Goal: Information Seeking & Learning: Learn about a topic

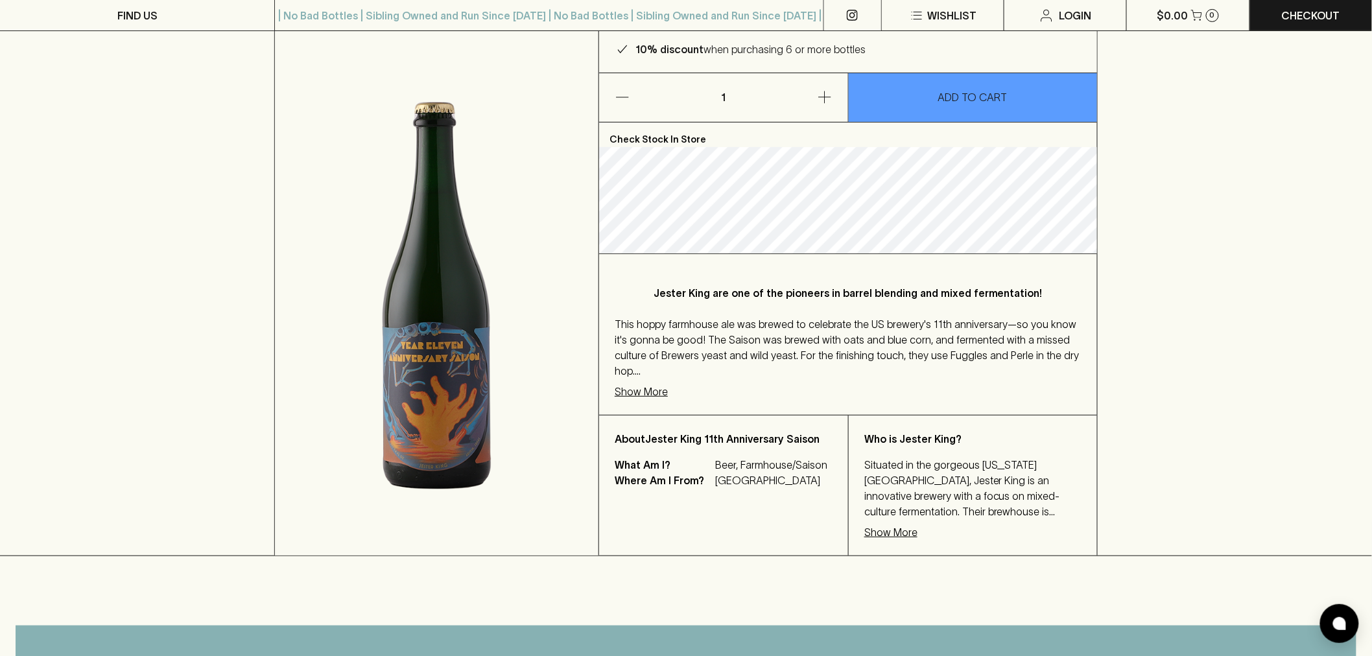
scroll to position [144, 0]
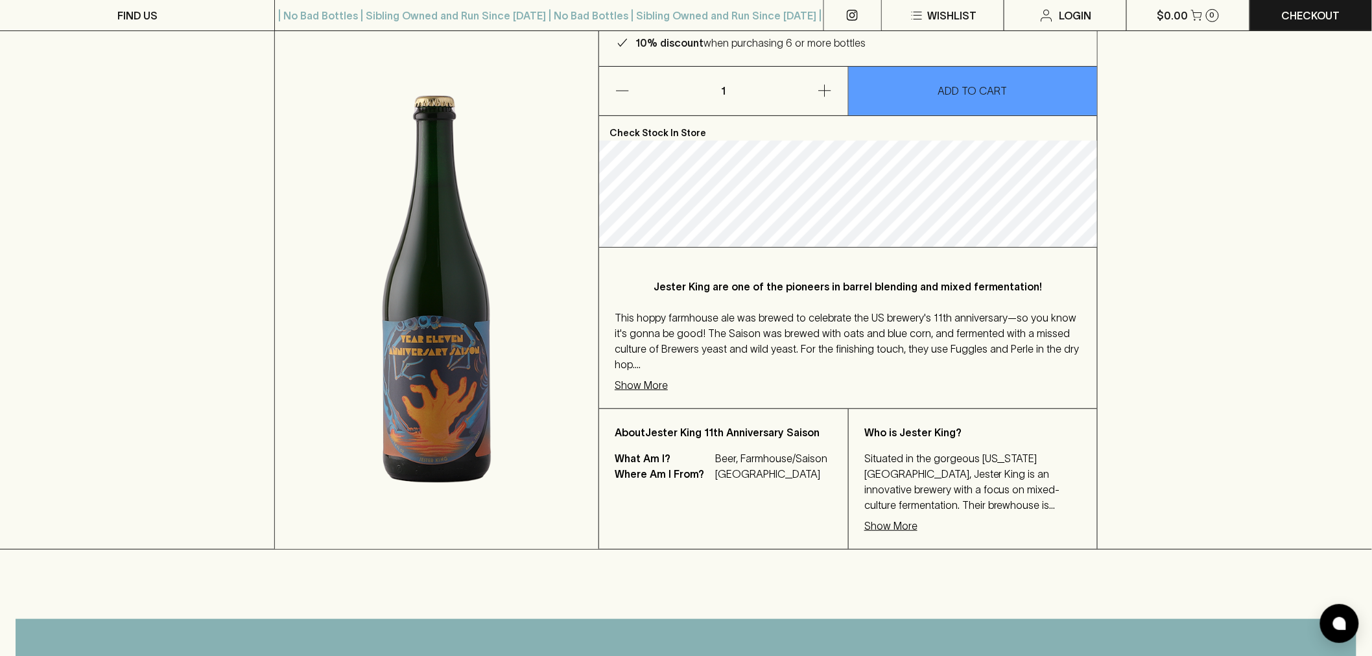
click at [645, 391] on p "Show More" at bounding box center [641, 385] width 53 height 16
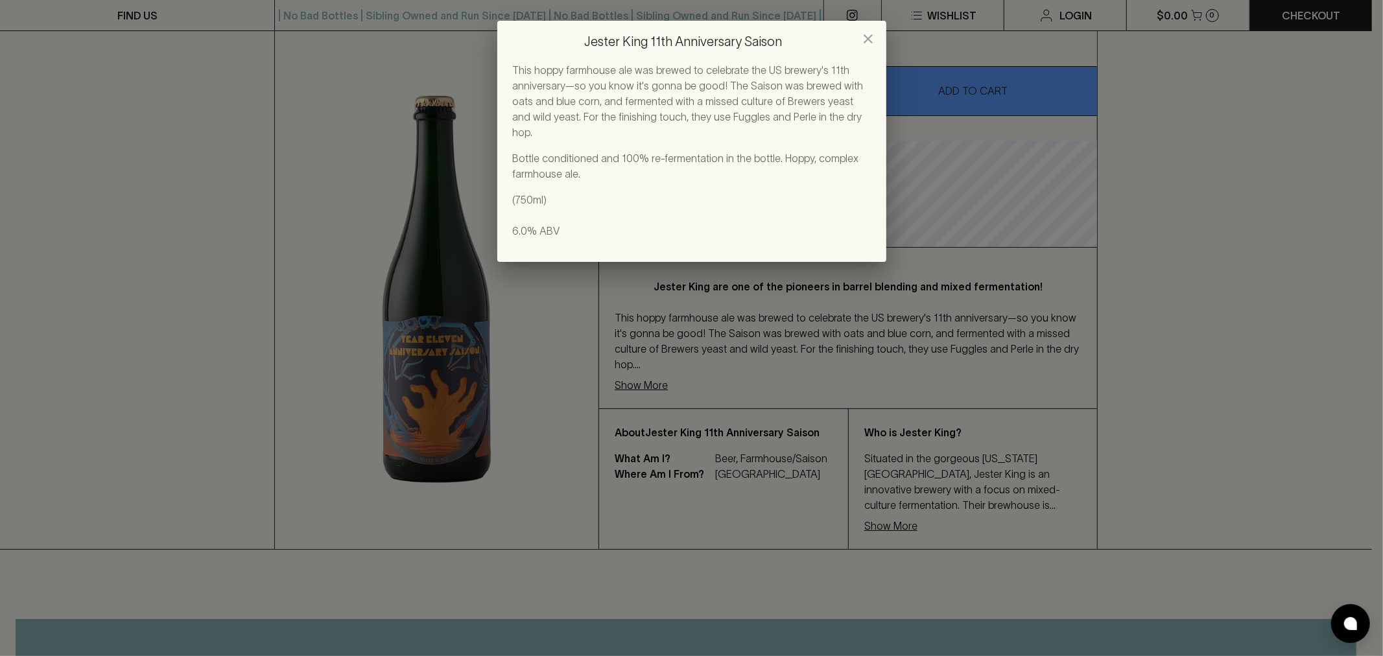
click at [866, 36] on icon "close" at bounding box center [868, 38] width 9 height 9
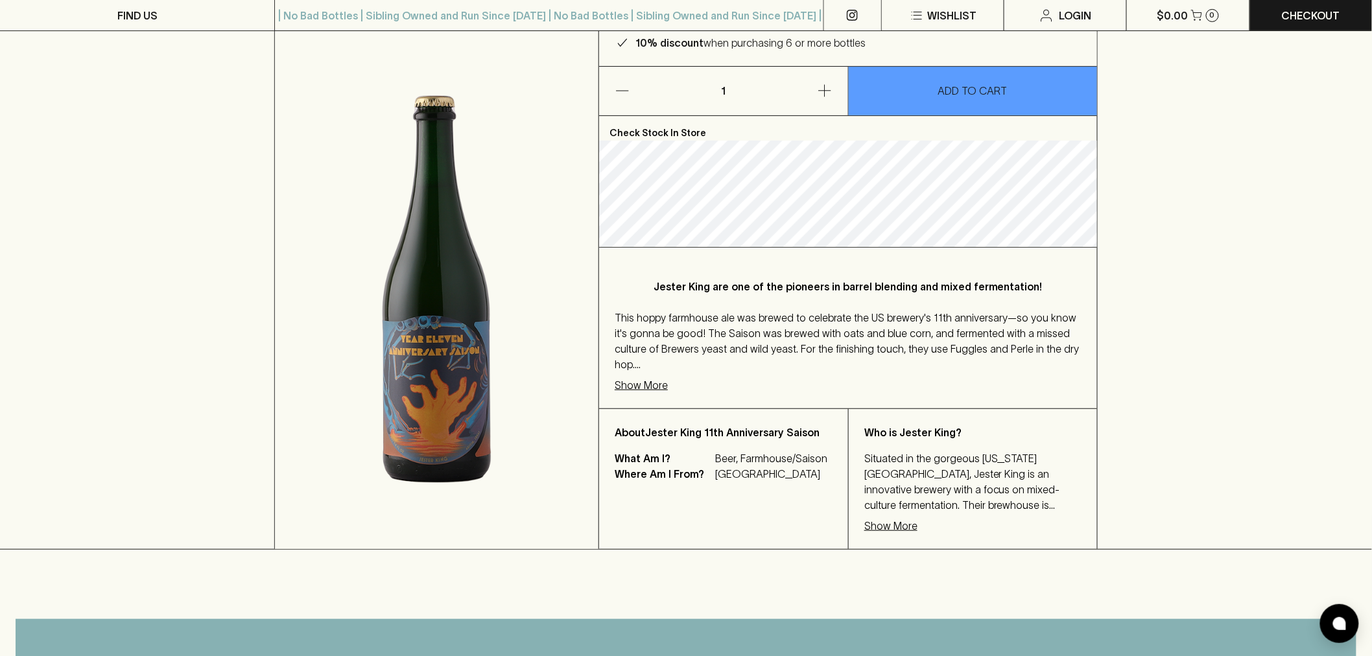
click at [660, 393] on p "Show More" at bounding box center [641, 385] width 53 height 16
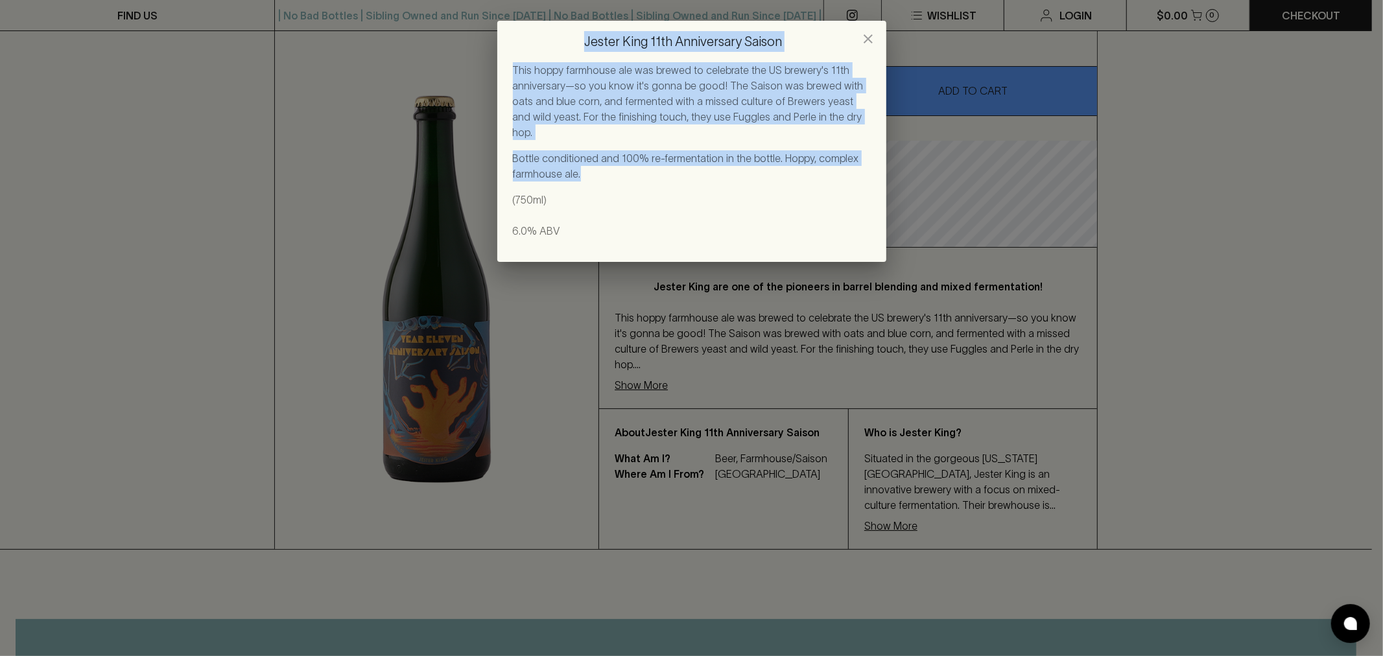
drag, startPoint x: 595, startPoint y: 161, endPoint x: 524, endPoint y: 49, distance: 132.0
click at [524, 49] on div "Jester King 11th Anniversary Saison This hoppy farmhouse ale was brewed to cele…" at bounding box center [691, 141] width 389 height 241
click at [683, 96] on p "This hoppy farmhouse ale was brewed to celebrate the US brewery's 11th annivers…" at bounding box center [692, 101] width 358 height 78
drag, startPoint x: 590, startPoint y: 162, endPoint x: 514, endPoint y: 67, distance: 122.2
click at [514, 67] on div "This hoppy farmhouse ale was brewed to celebrate the US brewery's 11th annivers…" at bounding box center [692, 150] width 358 height 176
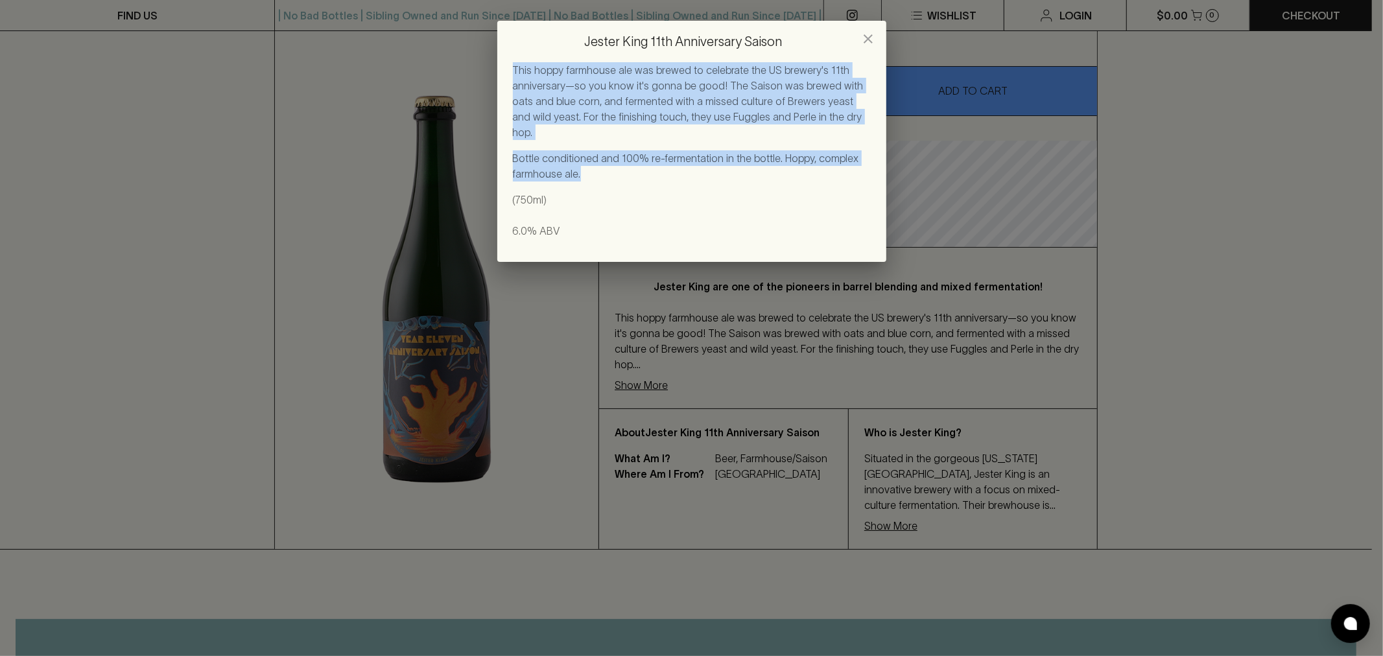
copy div "This hoppy farmhouse ale was brewed to celebrate the US brewery's 11th annivers…"
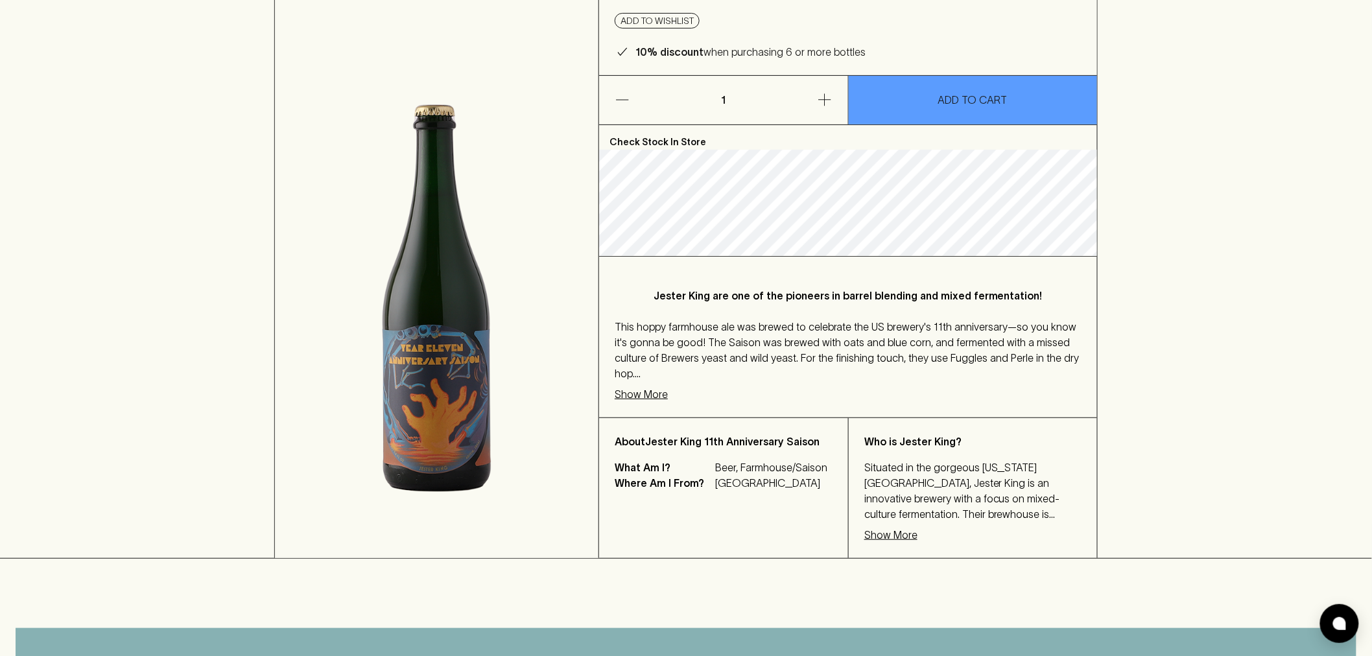
scroll to position [0, 0]
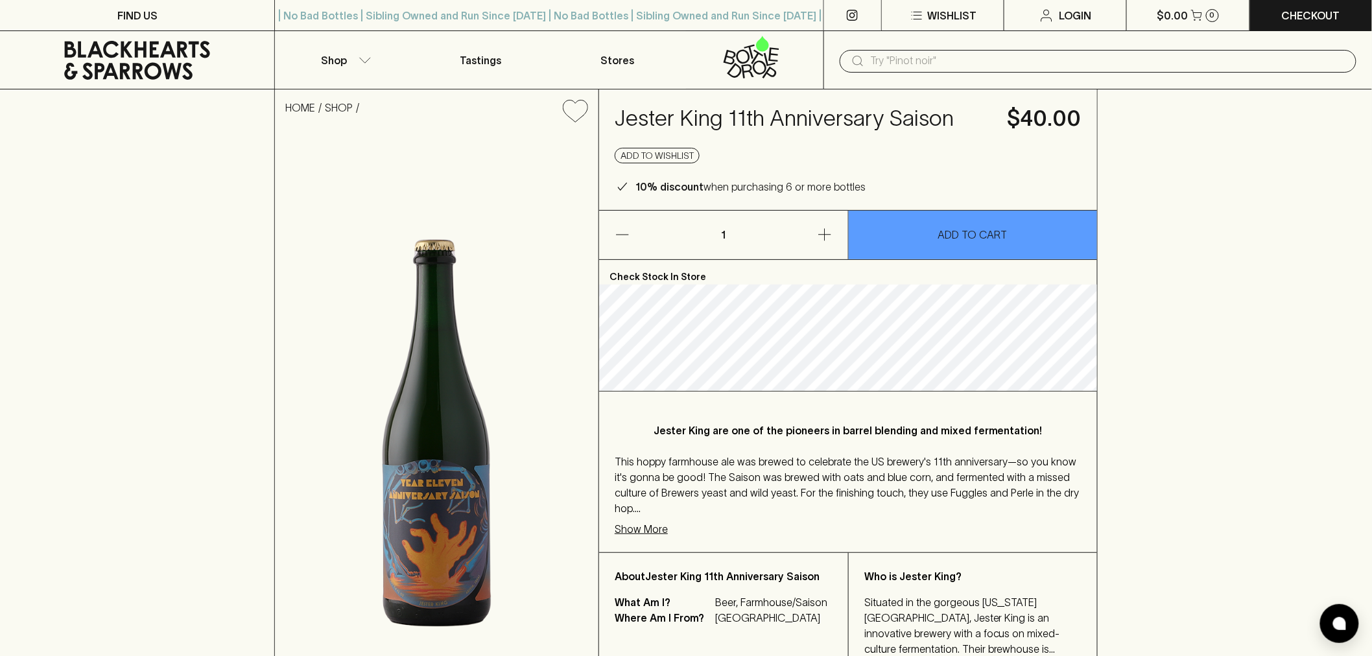
click at [639, 122] on h4 "Jester King 11th Anniversary Saison" at bounding box center [803, 118] width 377 height 27
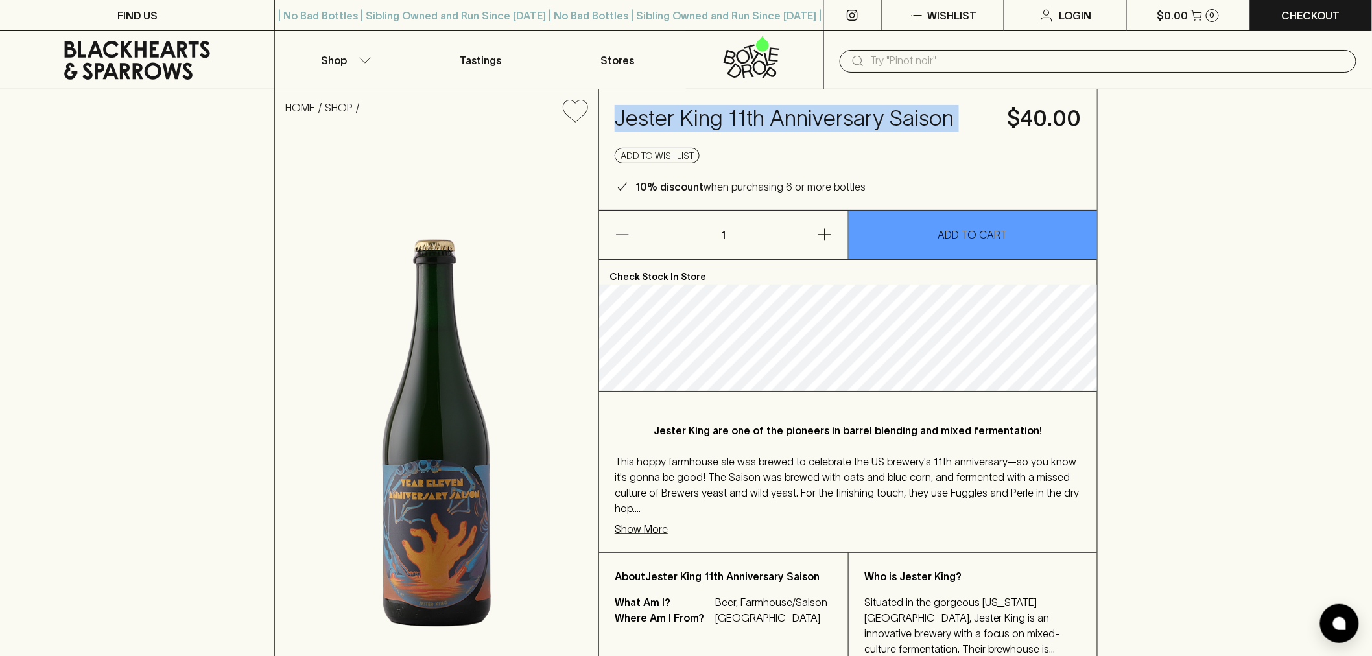
click at [639, 122] on h4 "Jester King 11th Anniversary Saison" at bounding box center [803, 118] width 377 height 27
copy h4 "Jester King 11th Anniversary Saison"
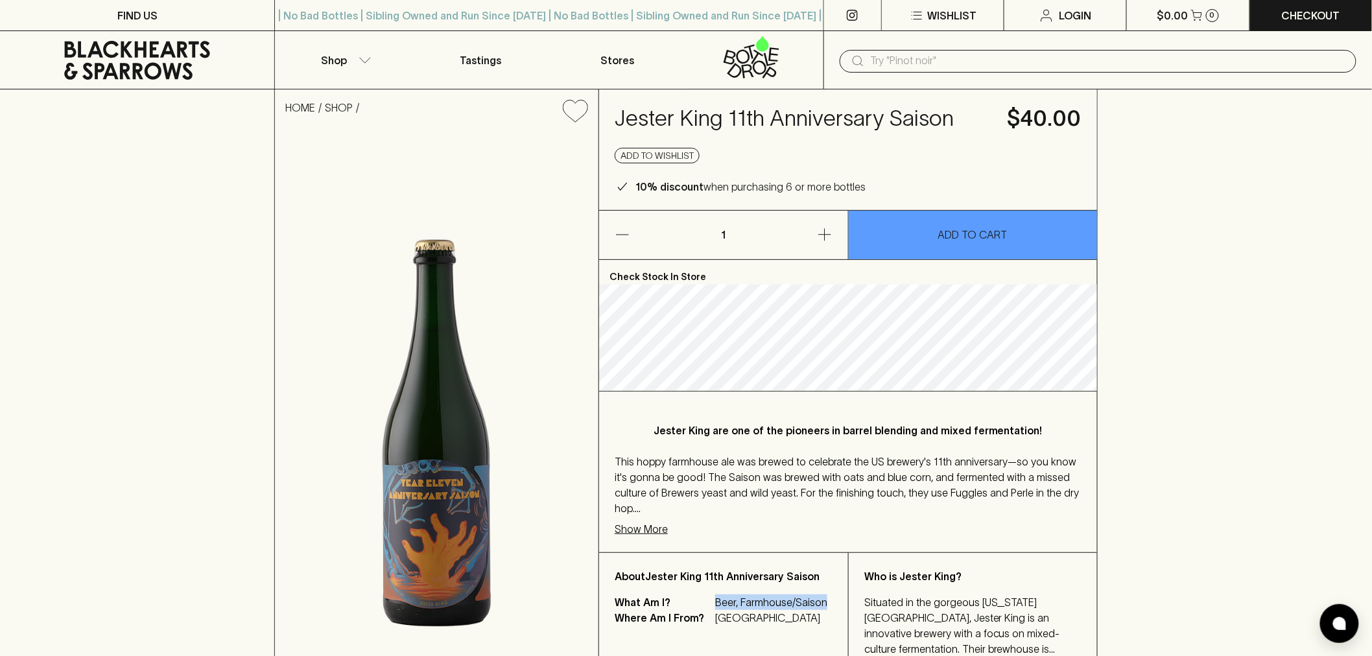
drag, startPoint x: 824, startPoint y: 610, endPoint x: 717, endPoint y: 613, distance: 107.7
click at [717, 610] on p "Beer, Farmhouse/Saison" at bounding box center [773, 603] width 117 height 16
copy p "Beer, Farmhouse/Saison"
drag, startPoint x: 743, startPoint y: 595, endPoint x: 748, endPoint y: 601, distance: 7.8
click at [744, 595] on div "About Jester King 11th Anniversary Saison What Am I? Beer, Farmhouse/Saison Whe…" at bounding box center [723, 623] width 249 height 140
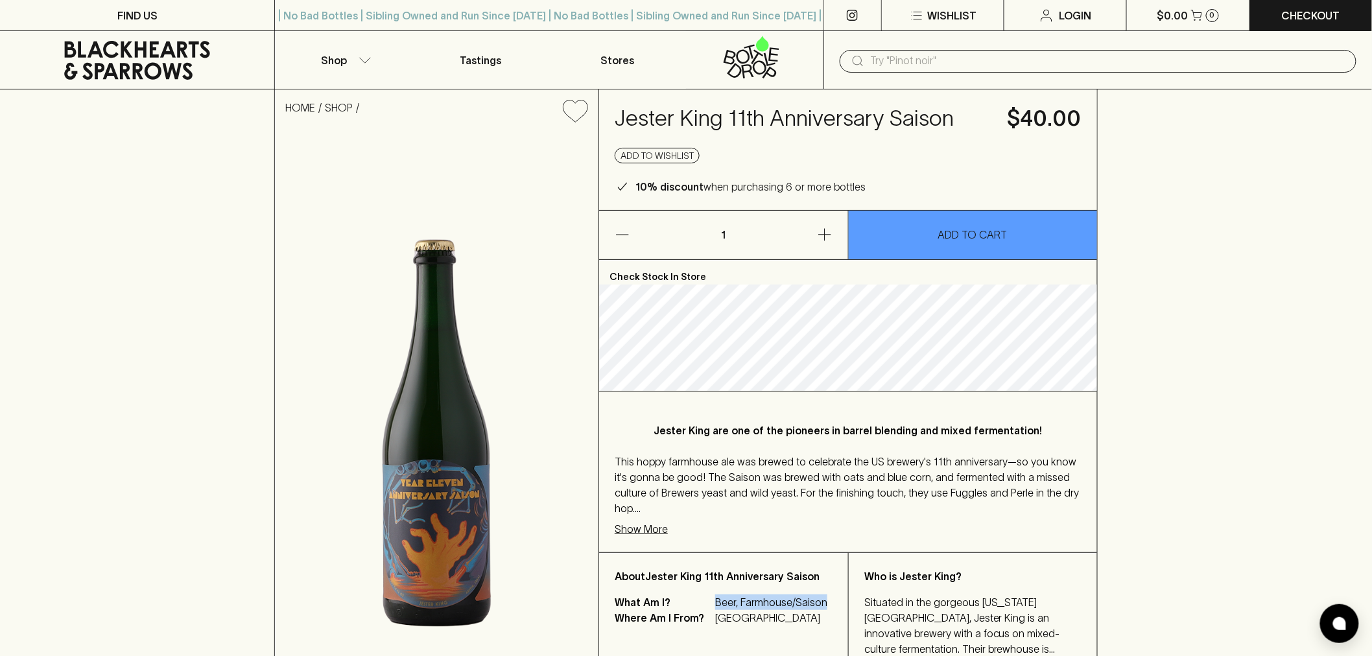
click at [818, 610] on p "Beer, Farmhouse/Saison" at bounding box center [773, 603] width 117 height 16
click at [826, 610] on p "Beer, Farmhouse/Saison" at bounding box center [773, 603] width 117 height 16
click at [824, 610] on p "Beer, Farmhouse/Saison" at bounding box center [773, 603] width 117 height 16
click at [637, 610] on p "What Am I?" at bounding box center [663, 603] width 97 height 16
drag, startPoint x: 614, startPoint y: 611, endPoint x: 832, endPoint y: 617, distance: 218.0
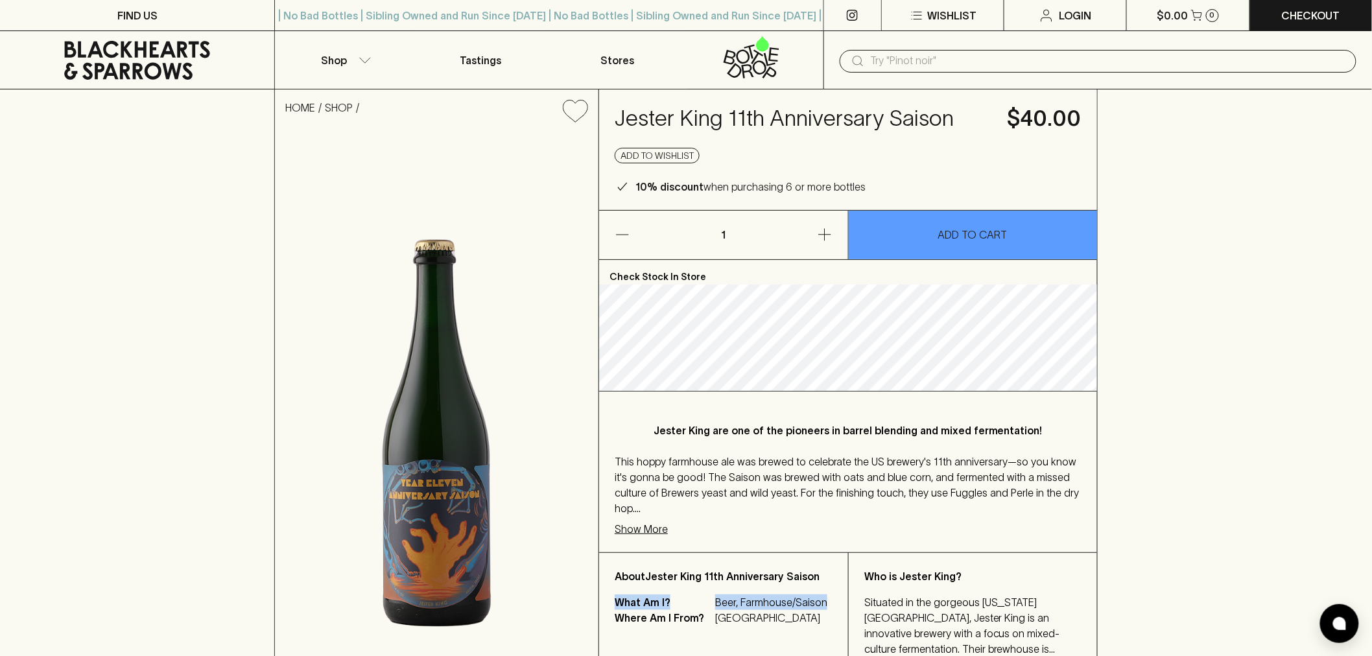
click at [832, 610] on div "What Am I? Beer, Farmhouse/Saison" at bounding box center [724, 603] width 218 height 16
copy div "What Am I? Beer, Farmhouse/Saison"
click at [659, 610] on p "What Am I?" at bounding box center [663, 603] width 97 height 16
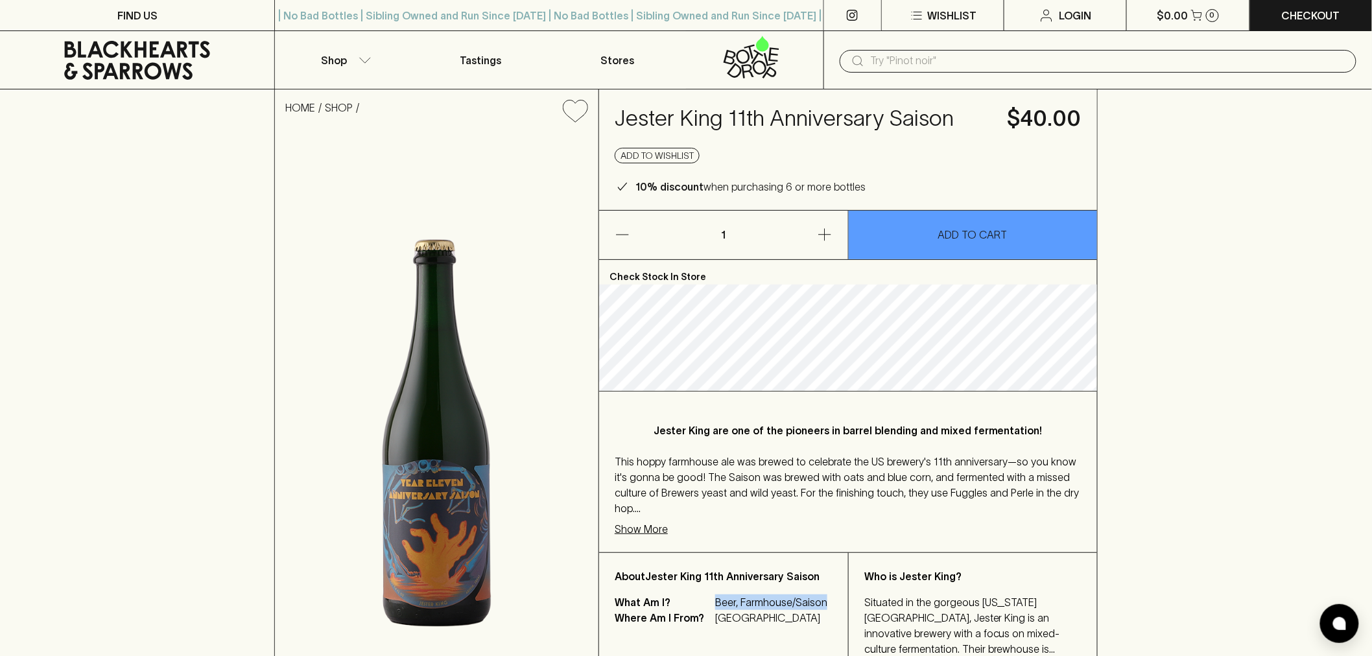
drag, startPoint x: 825, startPoint y: 614, endPoint x: 717, endPoint y: 617, distance: 108.3
click at [717, 610] on p "Beer, Farmhouse/Saison" at bounding box center [773, 603] width 117 height 16
copy p "Beer, Farmhouse/Saison"
click at [748, 626] on p "[GEOGRAPHIC_DATA]" at bounding box center [773, 618] width 117 height 16
click at [726, 626] on p "[GEOGRAPHIC_DATA]" at bounding box center [773, 618] width 117 height 16
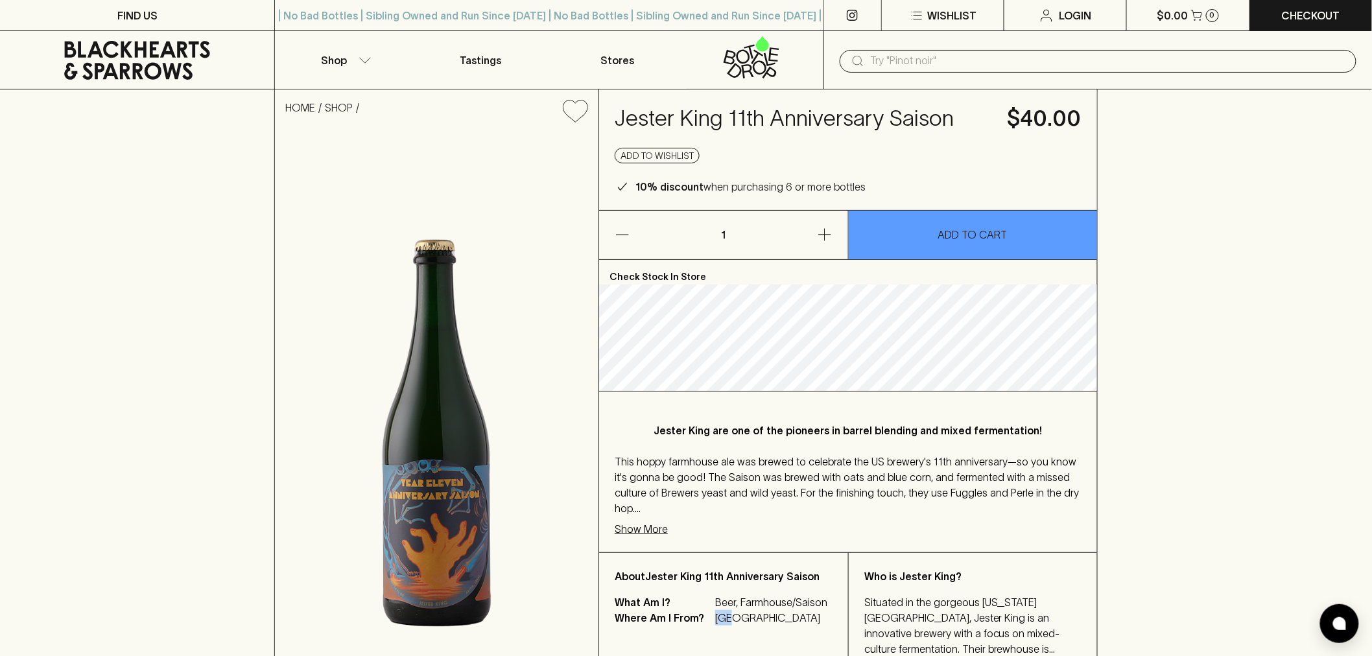
click at [726, 626] on p "[GEOGRAPHIC_DATA]" at bounding box center [773, 618] width 117 height 16
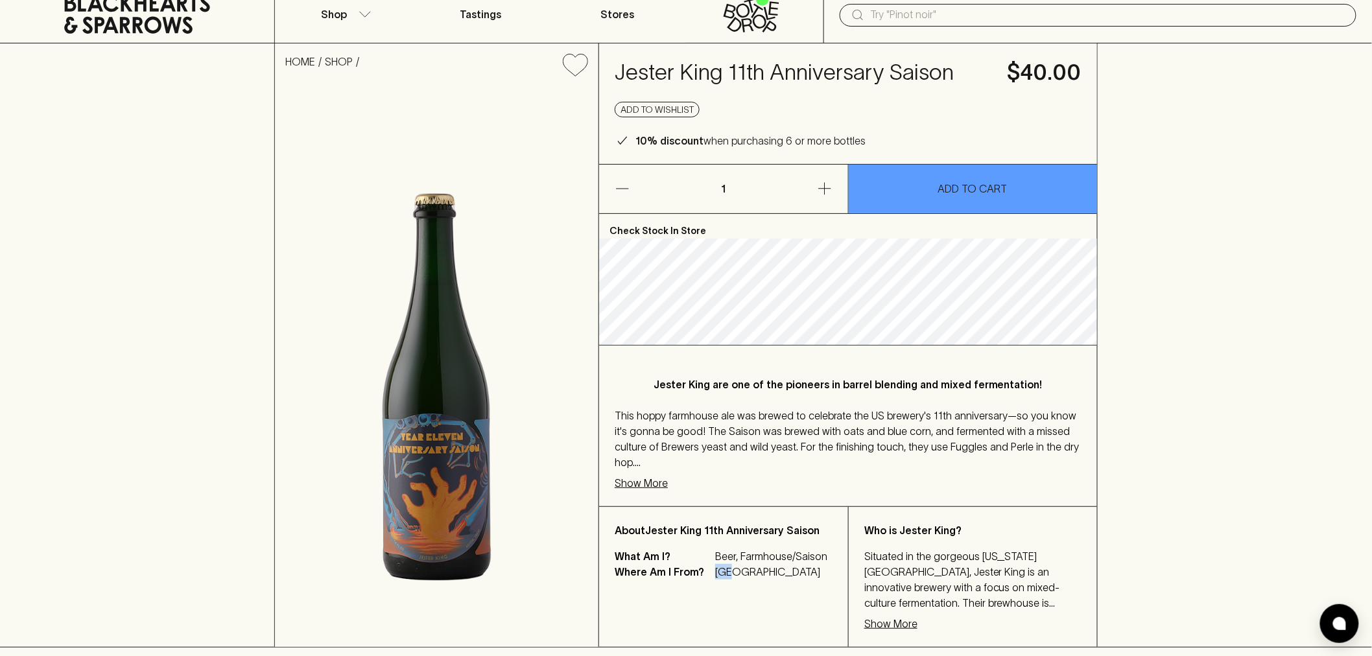
scroll to position [72, 0]
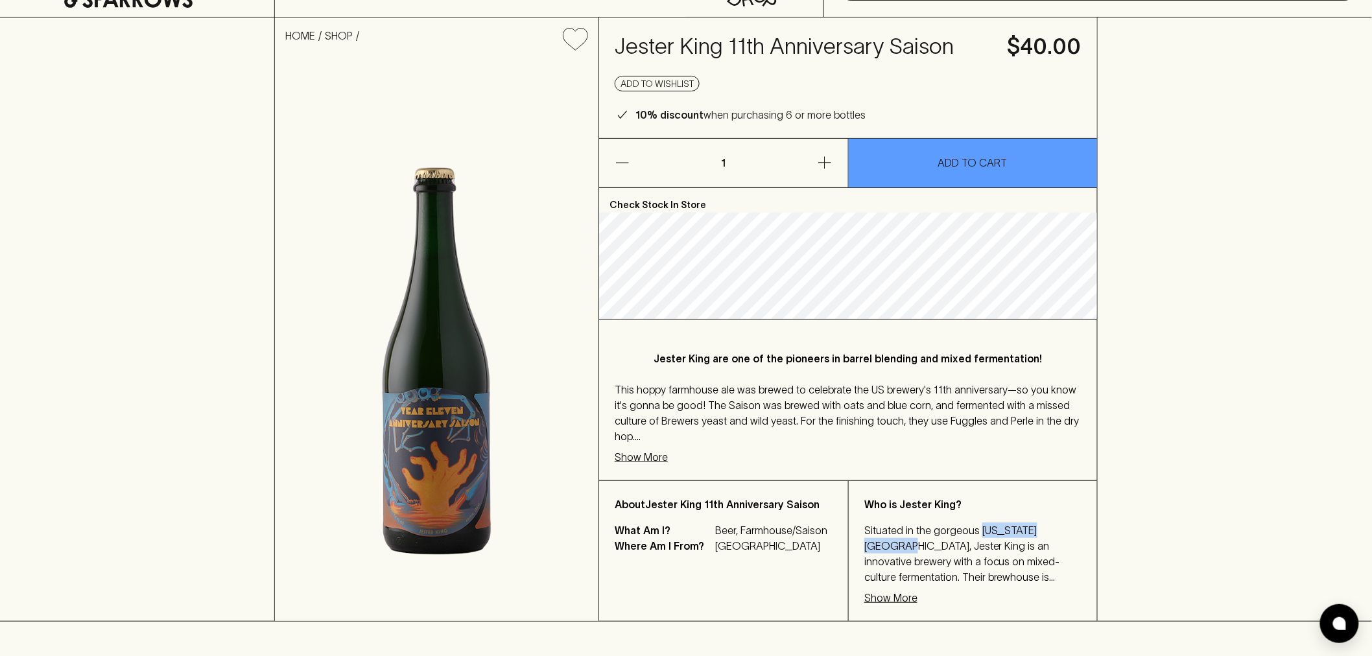
drag, startPoint x: 1056, startPoint y: 540, endPoint x: 979, endPoint y: 541, distance: 76.5
click at [979, 541] on span "Situated in the gorgeous [US_STATE][GEOGRAPHIC_DATA], Jester King is an innovat…" at bounding box center [968, 624] width 209 height 198
copy span "[US_STATE] Hill Country"
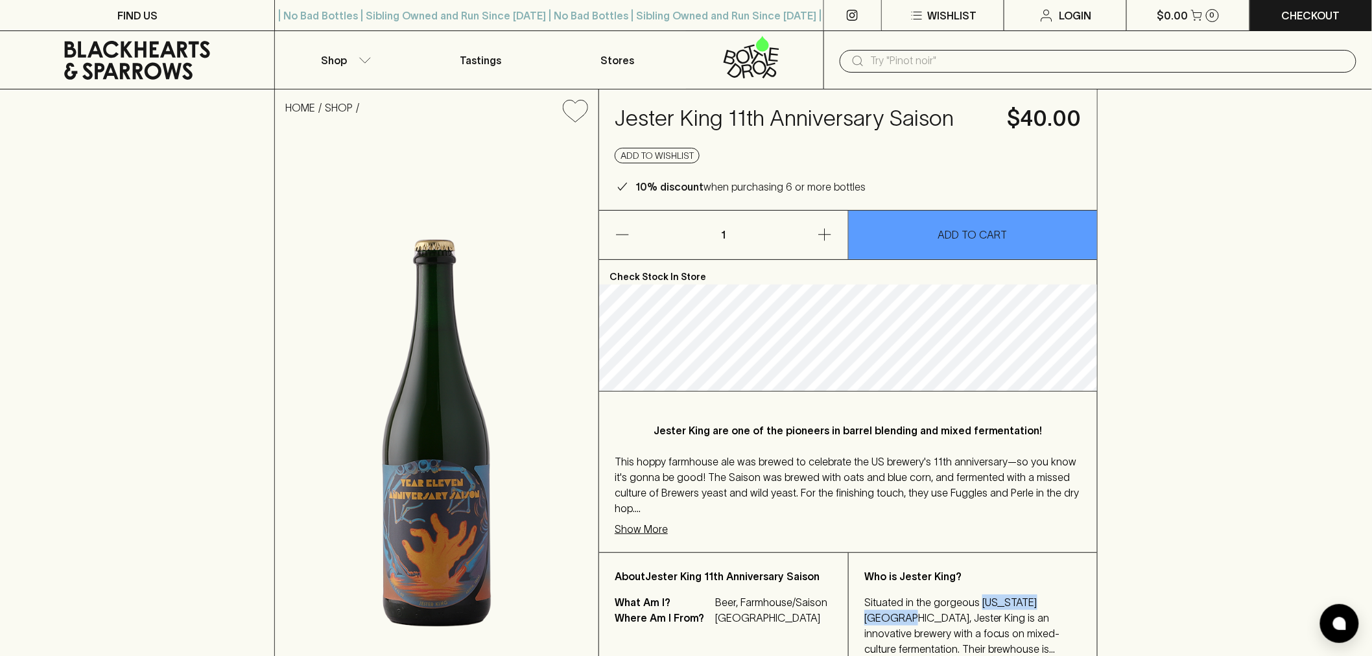
click at [141, 47] on icon at bounding box center [137, 60] width 146 height 39
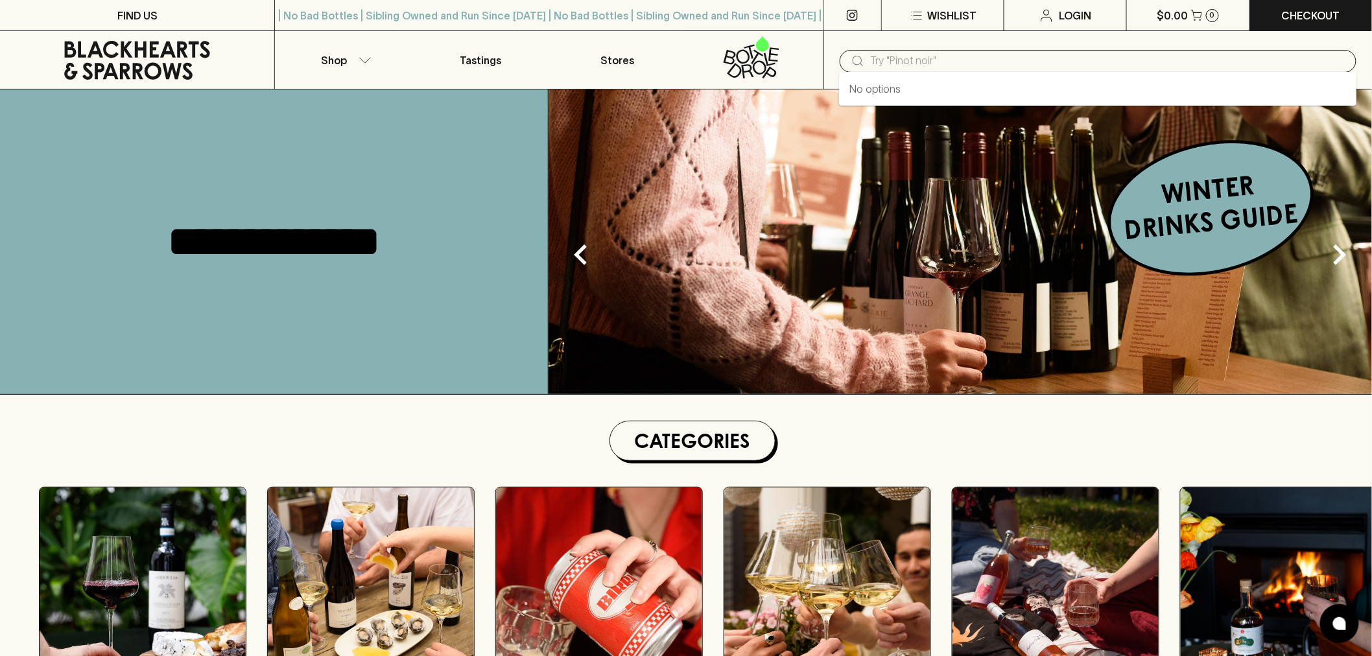
click at [945, 64] on input "text" at bounding box center [1108, 61] width 475 height 21
paste input "[PERSON_NAME] 2021"
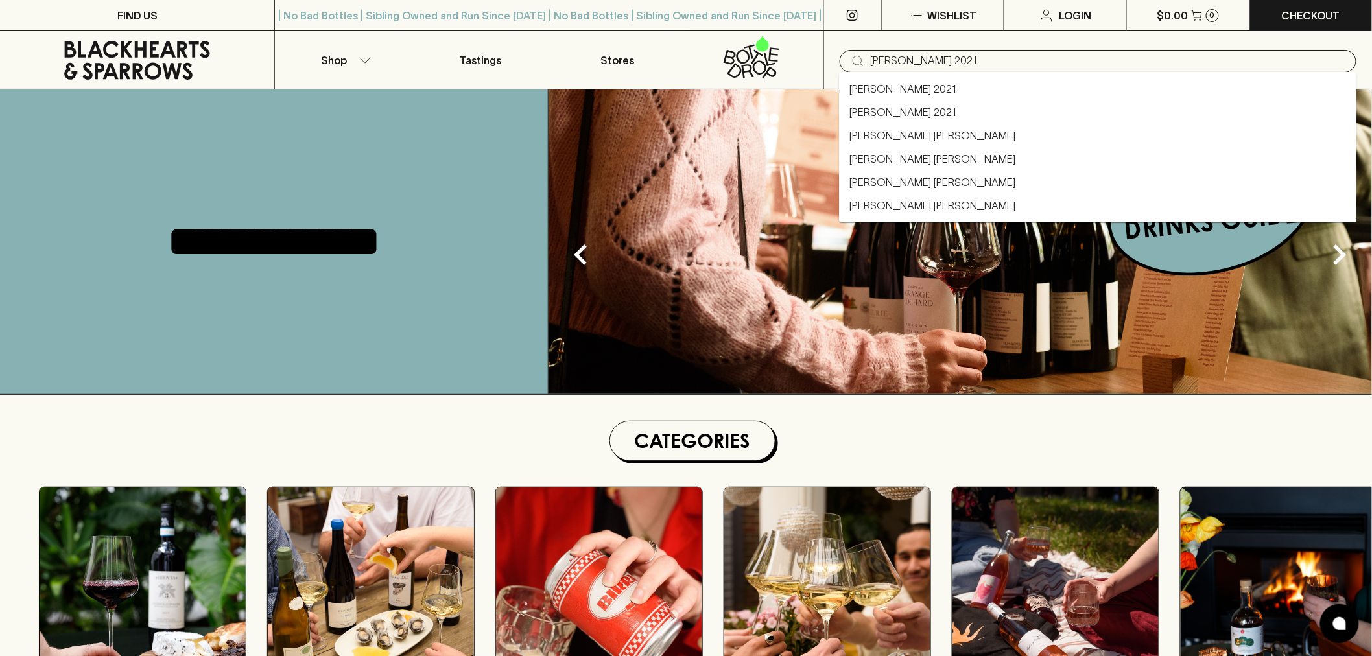
type input "[PERSON_NAME] 2021"
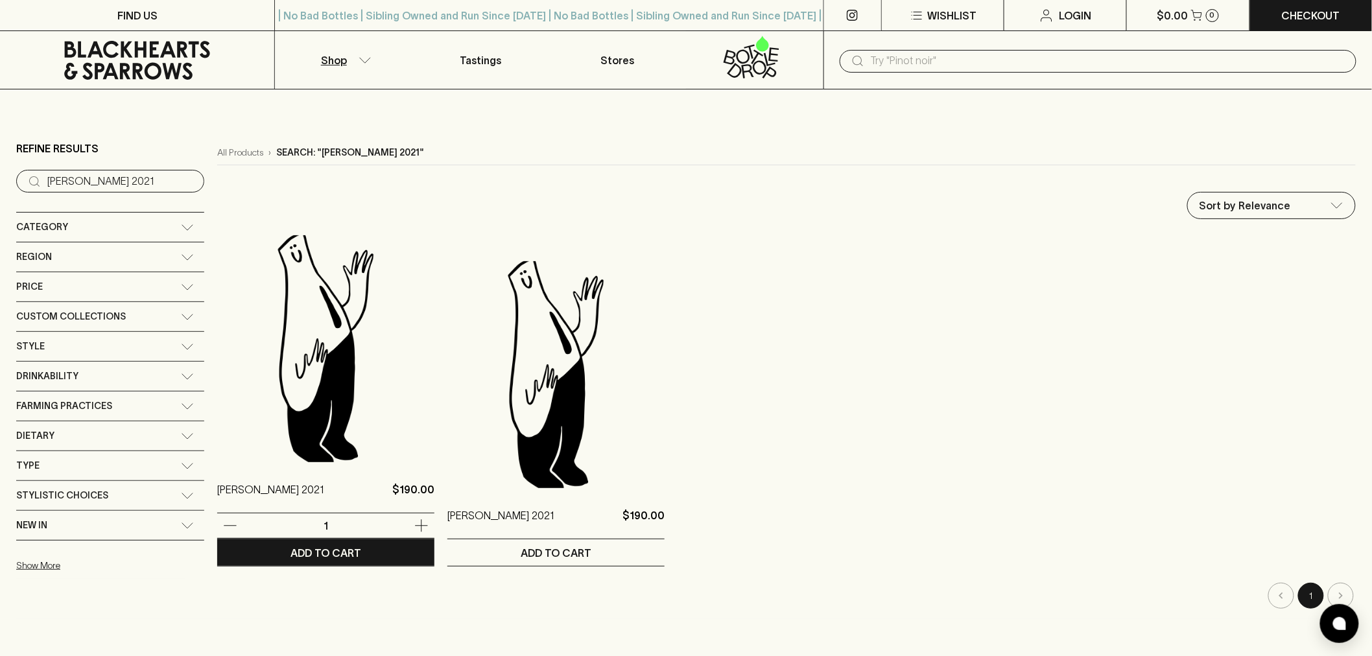
click at [313, 361] on img at bounding box center [325, 348] width 217 height 227
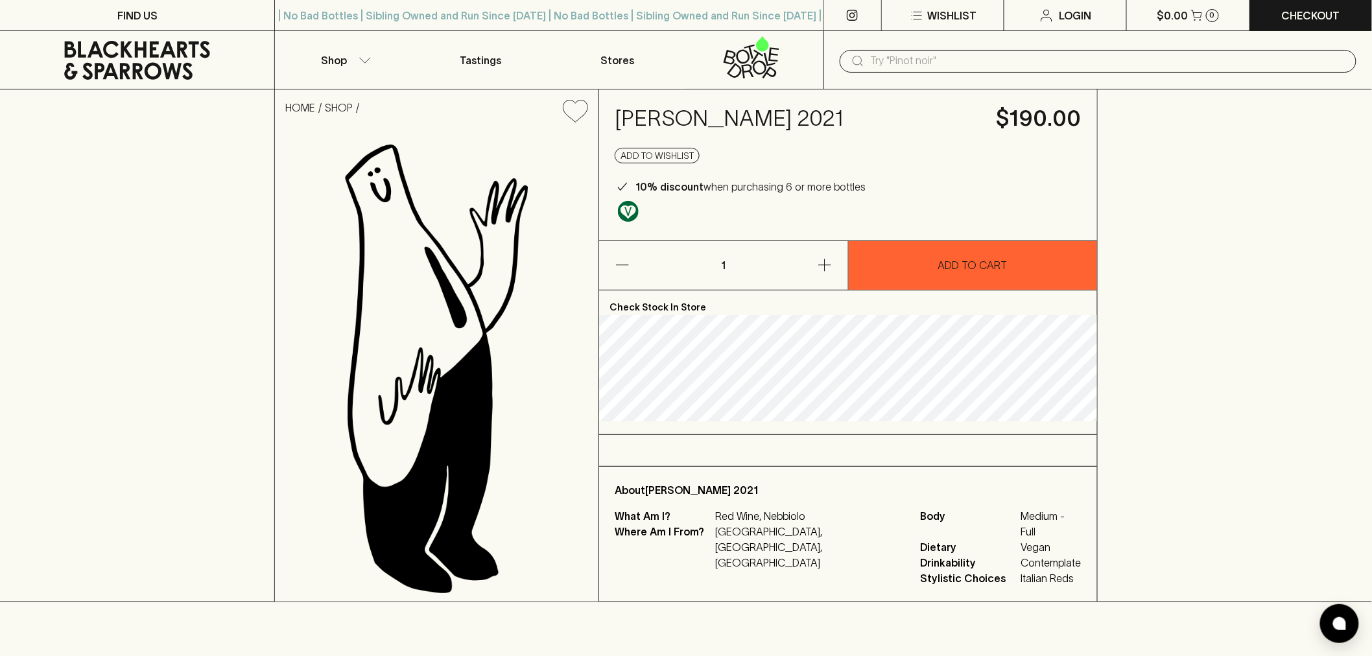
click at [112, 56] on icon at bounding box center [137, 60] width 146 height 39
